Goal: Task Accomplishment & Management: Manage account settings

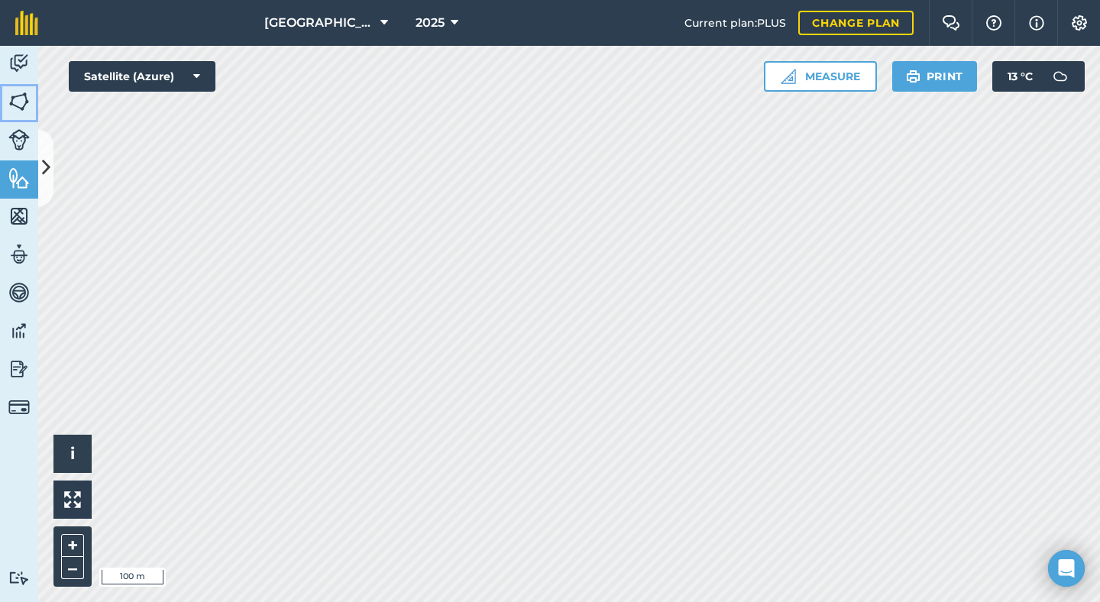
click at [12, 103] on img at bounding box center [18, 101] width 21 height 23
click at [44, 158] on icon at bounding box center [46, 167] width 8 height 27
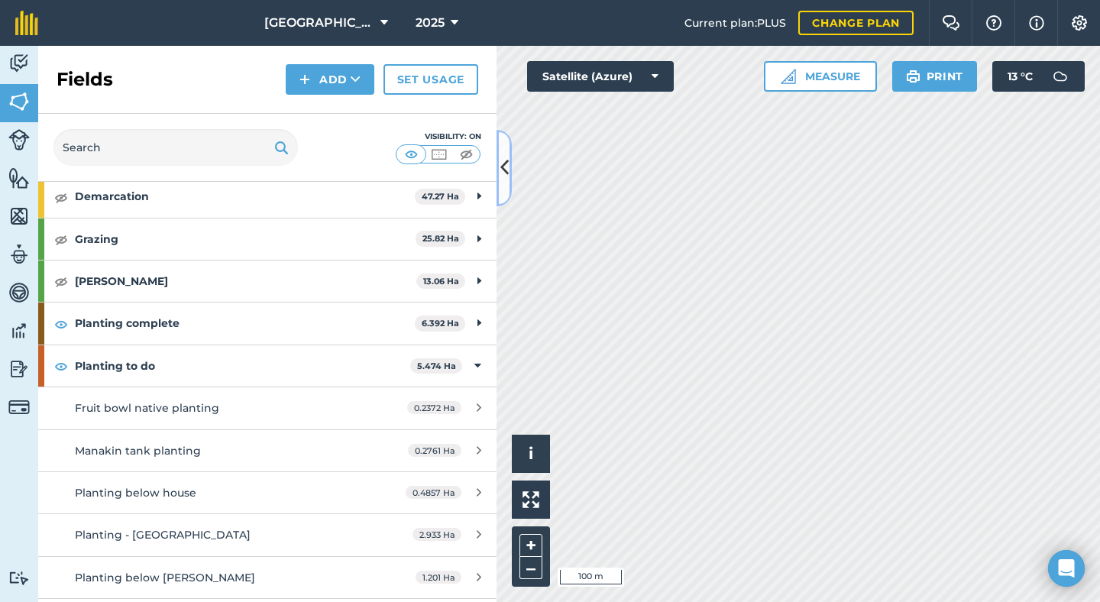
scroll to position [121, 0]
click at [60, 324] on img at bounding box center [61, 323] width 14 height 18
click at [535, 541] on button "+" at bounding box center [530, 545] width 23 height 23
click at [509, 164] on button at bounding box center [503, 168] width 15 height 76
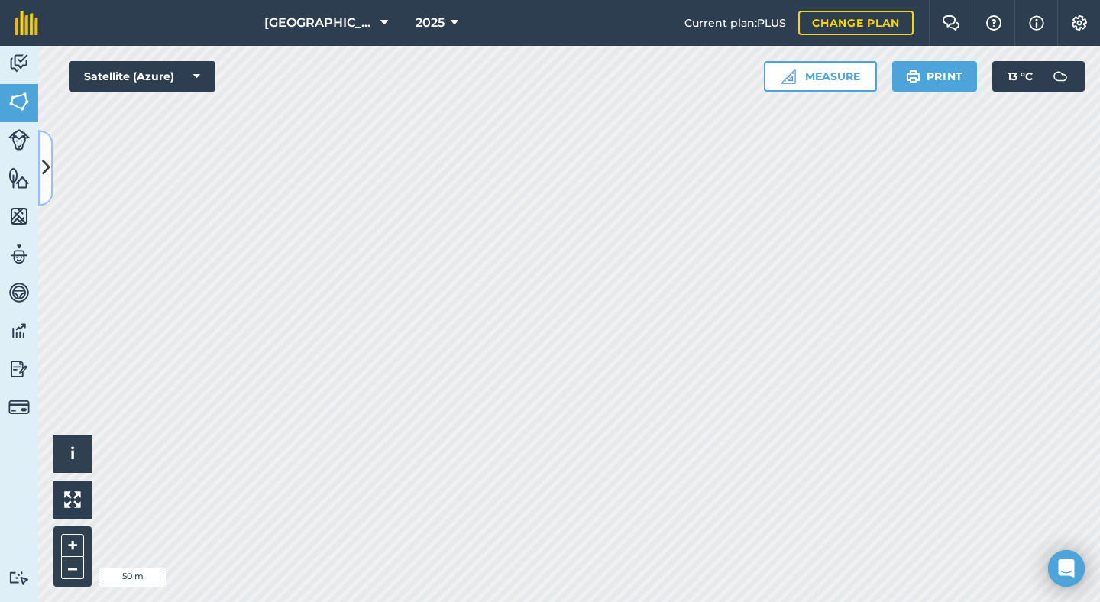
click at [47, 159] on icon at bounding box center [46, 167] width 8 height 27
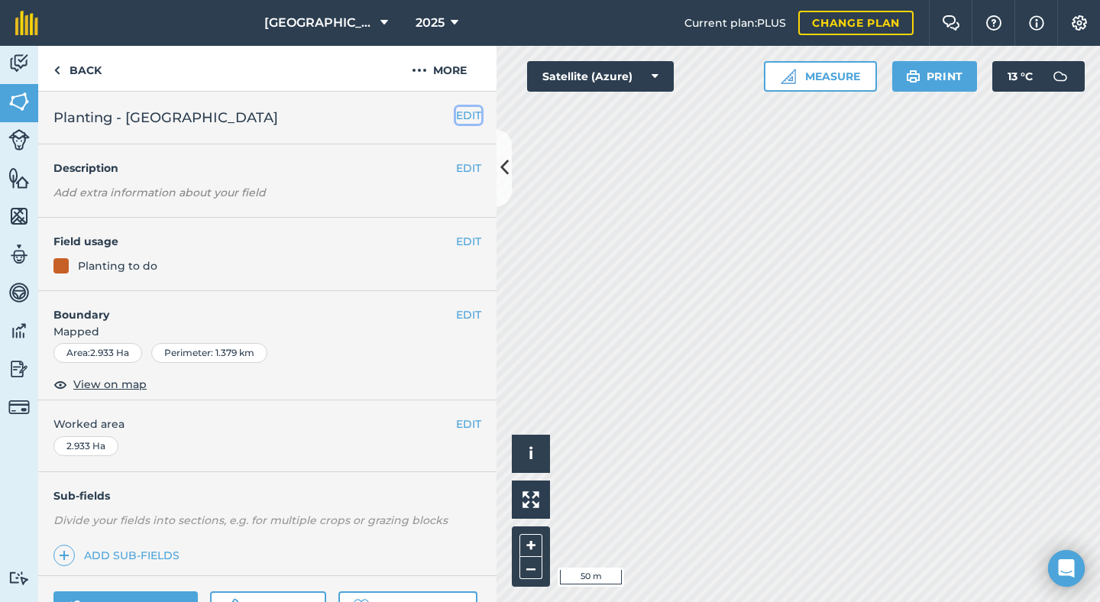
click at [464, 117] on button "EDIT" at bounding box center [468, 115] width 25 height 17
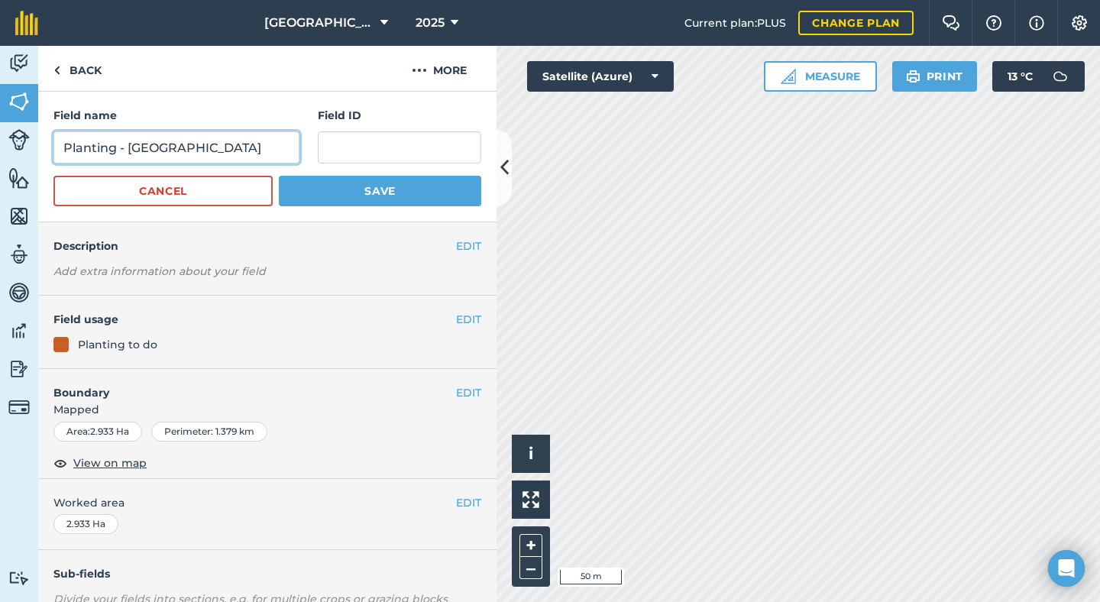
click at [63, 147] on input "Planting - [GEOGRAPHIC_DATA]" at bounding box center [176, 147] width 246 height 32
type input "2026 Planting - [GEOGRAPHIC_DATA]"
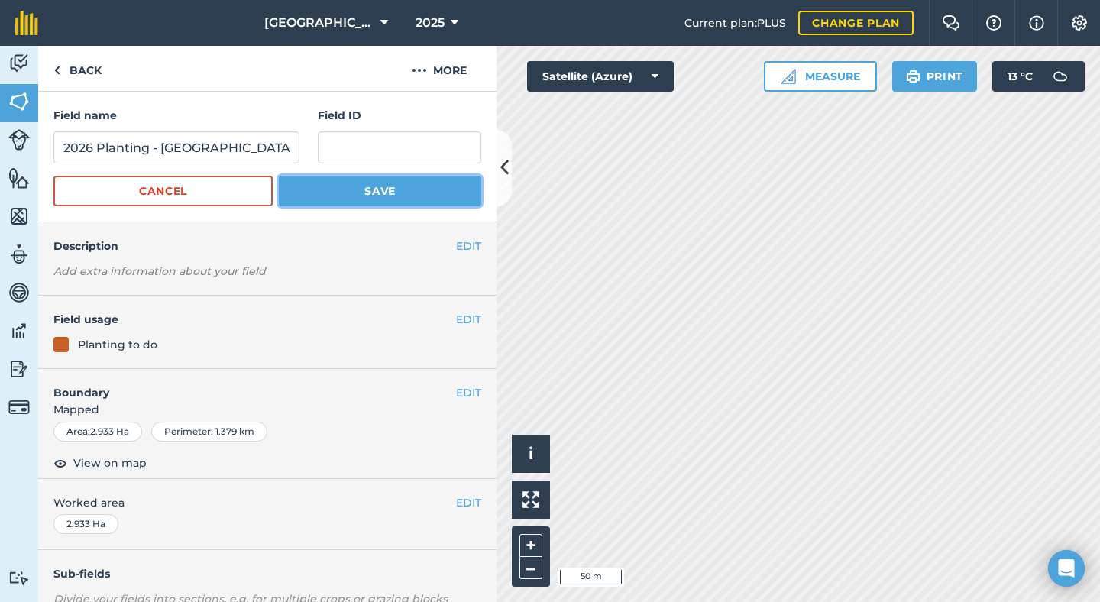
click at [336, 193] on button "Save" at bounding box center [380, 191] width 202 height 31
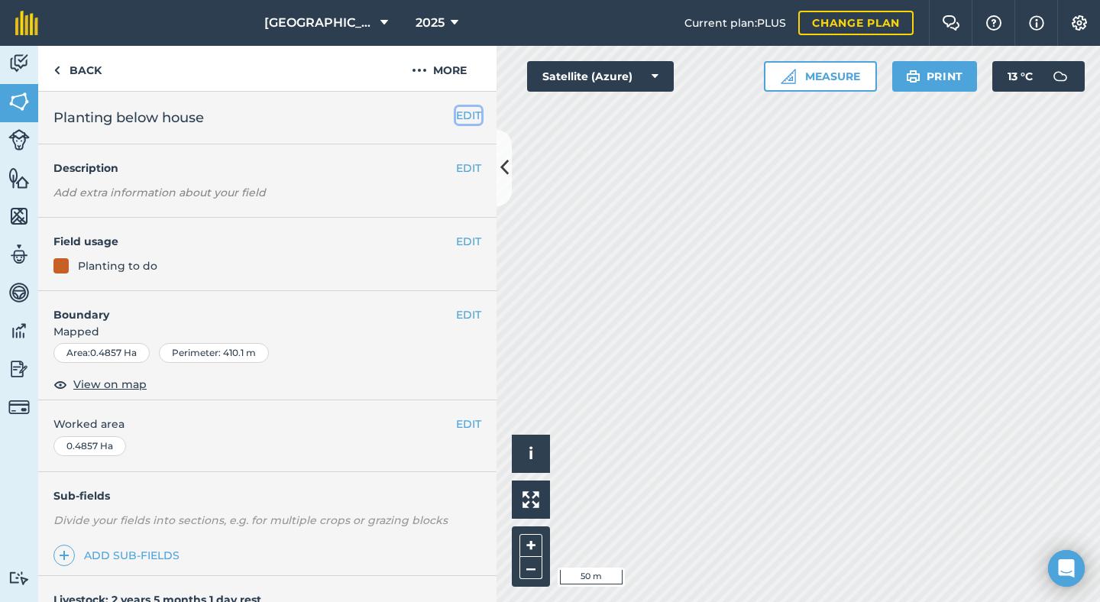
click at [457, 117] on button "EDIT" at bounding box center [468, 115] width 25 height 17
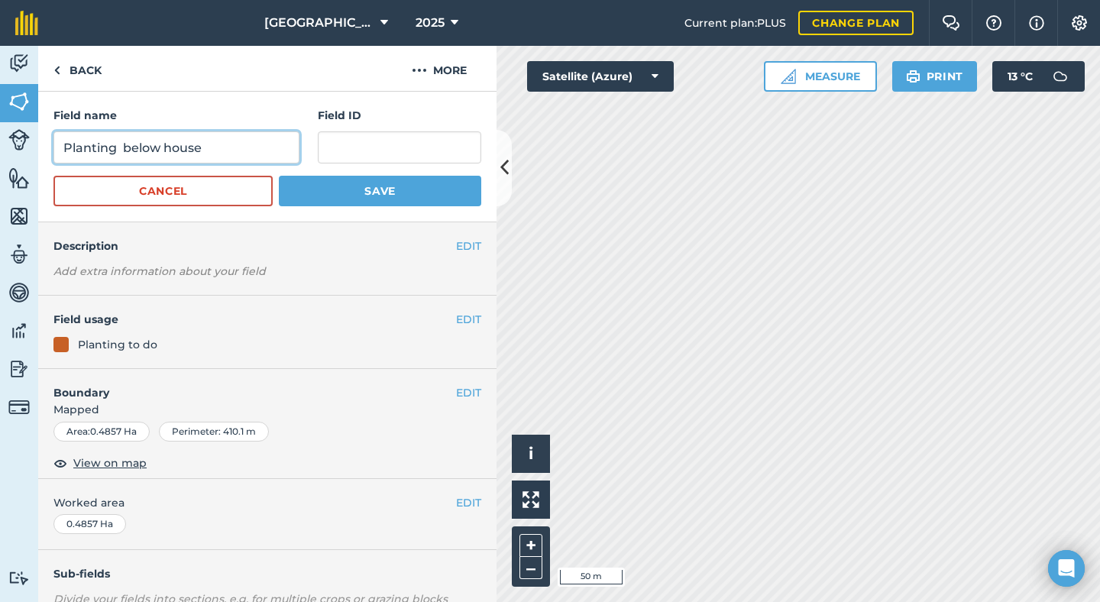
click at [64, 151] on input "Planting below house" at bounding box center [176, 147] width 246 height 32
type input "2026 Planting below house"
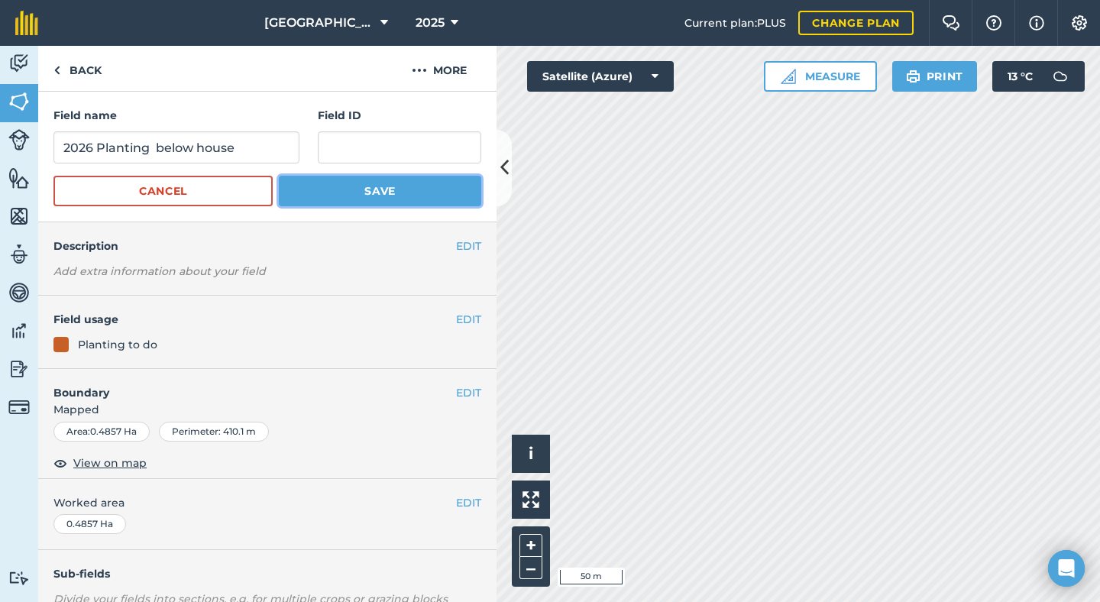
click at [360, 188] on button "Save" at bounding box center [380, 191] width 202 height 31
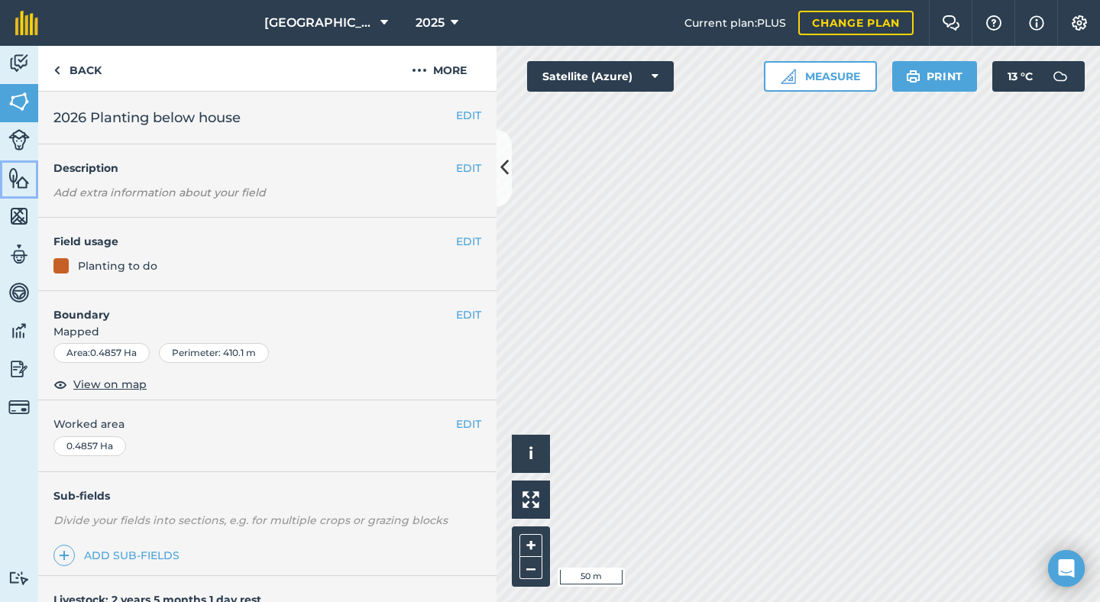
click at [20, 178] on img at bounding box center [18, 177] width 21 height 23
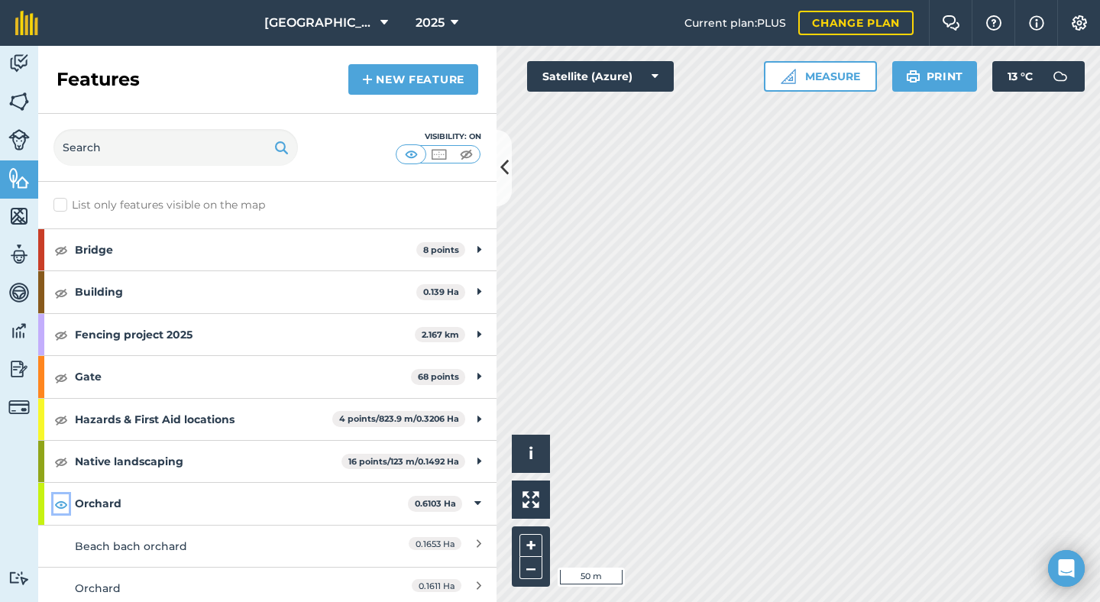
click at [59, 502] on img at bounding box center [61, 504] width 14 height 18
click at [60, 505] on img at bounding box center [61, 504] width 14 height 18
click at [503, 179] on icon at bounding box center [504, 167] width 8 height 27
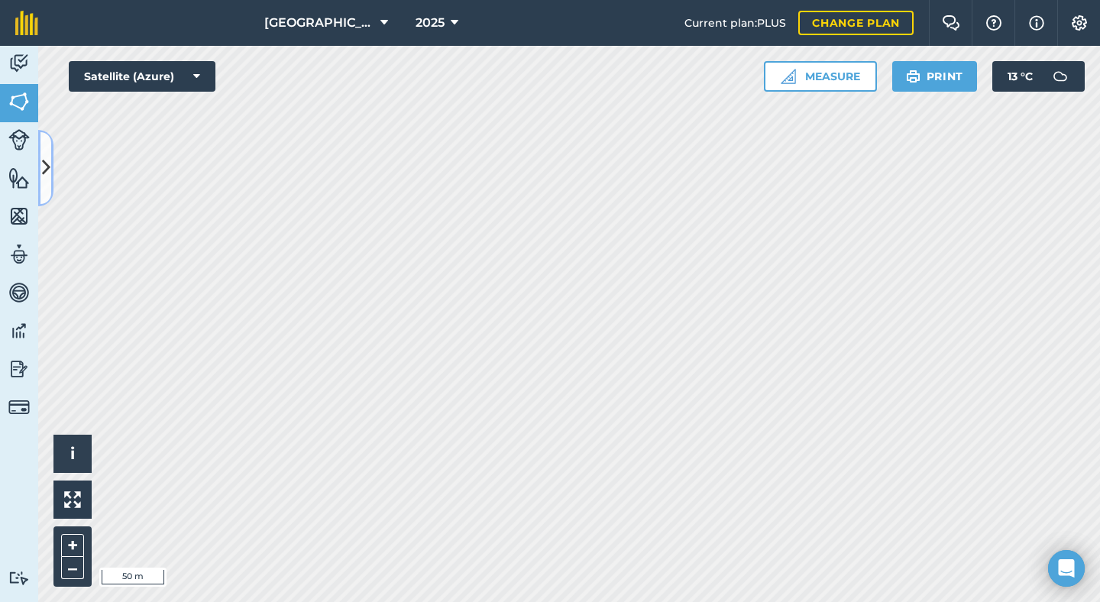
click at [44, 166] on icon at bounding box center [46, 167] width 8 height 27
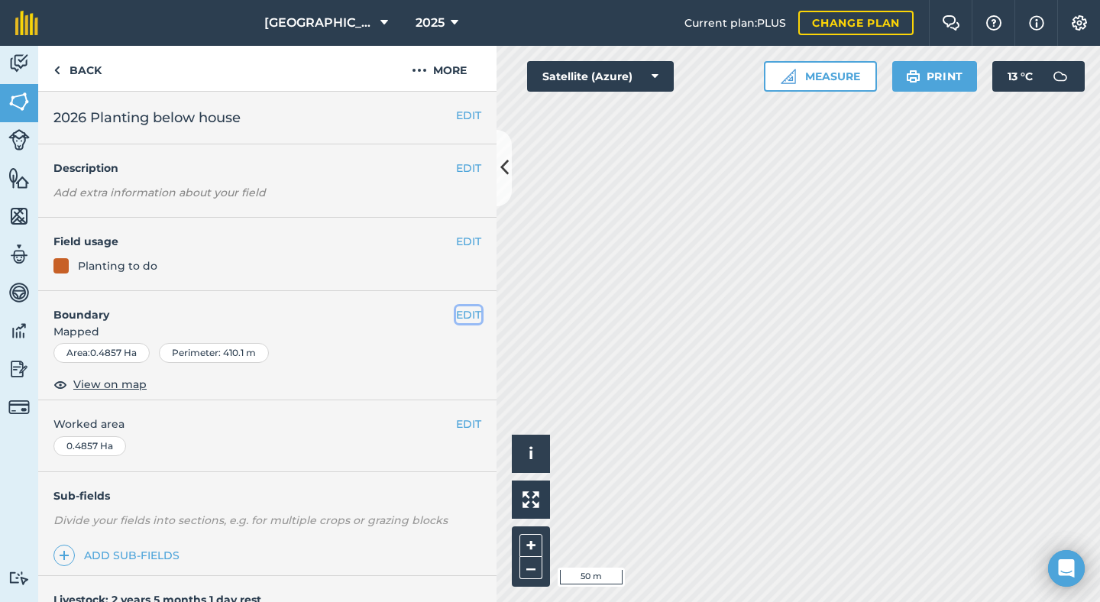
click at [467, 314] on button "EDIT" at bounding box center [468, 314] width 25 height 17
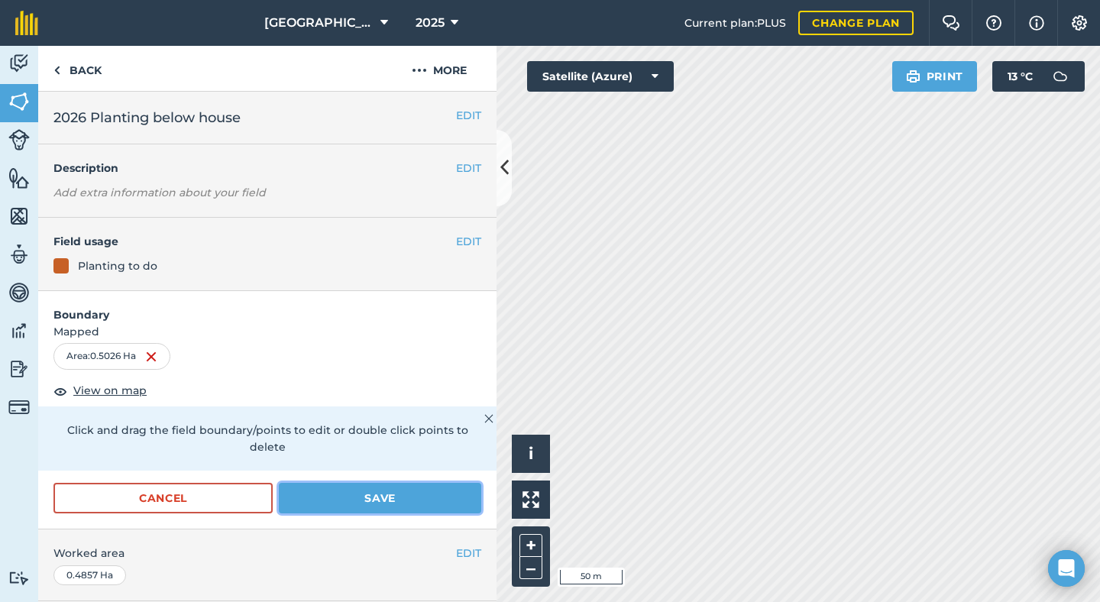
click at [346, 483] on button "Save" at bounding box center [380, 498] width 202 height 31
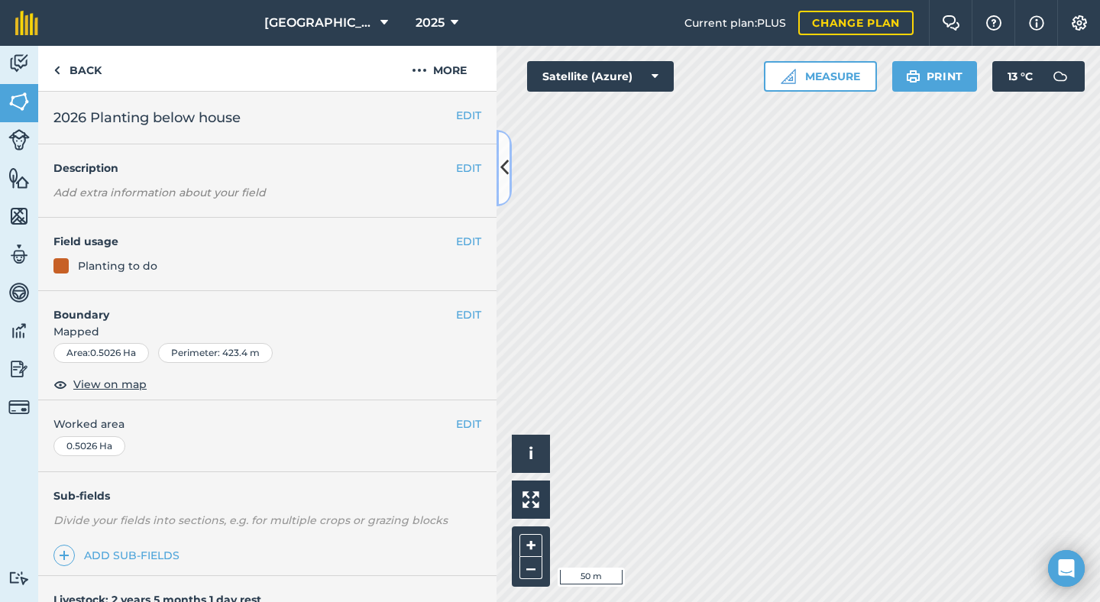
click at [506, 169] on icon at bounding box center [504, 167] width 8 height 27
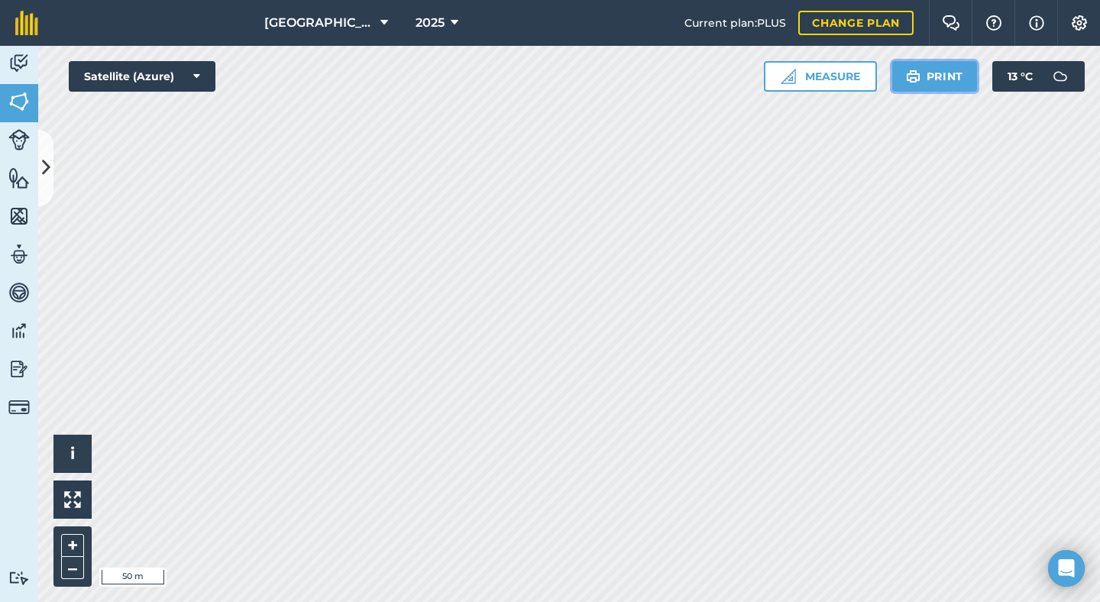
click at [935, 83] on button "Print" at bounding box center [935, 76] width 86 height 31
click at [76, 539] on button "+" at bounding box center [72, 545] width 23 height 23
click at [936, 77] on button "Print" at bounding box center [935, 76] width 86 height 31
click at [918, 77] on img at bounding box center [913, 76] width 15 height 18
click at [74, 564] on button "–" at bounding box center [72, 568] width 23 height 22
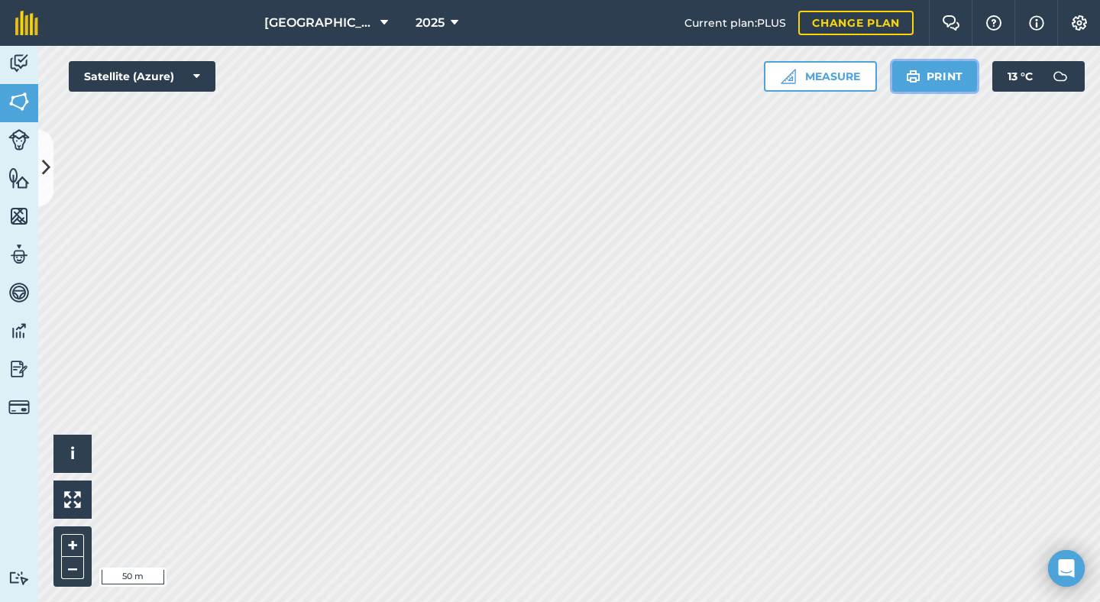
click at [935, 72] on button "Print" at bounding box center [935, 76] width 86 height 31
click at [922, 82] on button "Print" at bounding box center [935, 76] width 86 height 31
